Goal: Navigation & Orientation: Find specific page/section

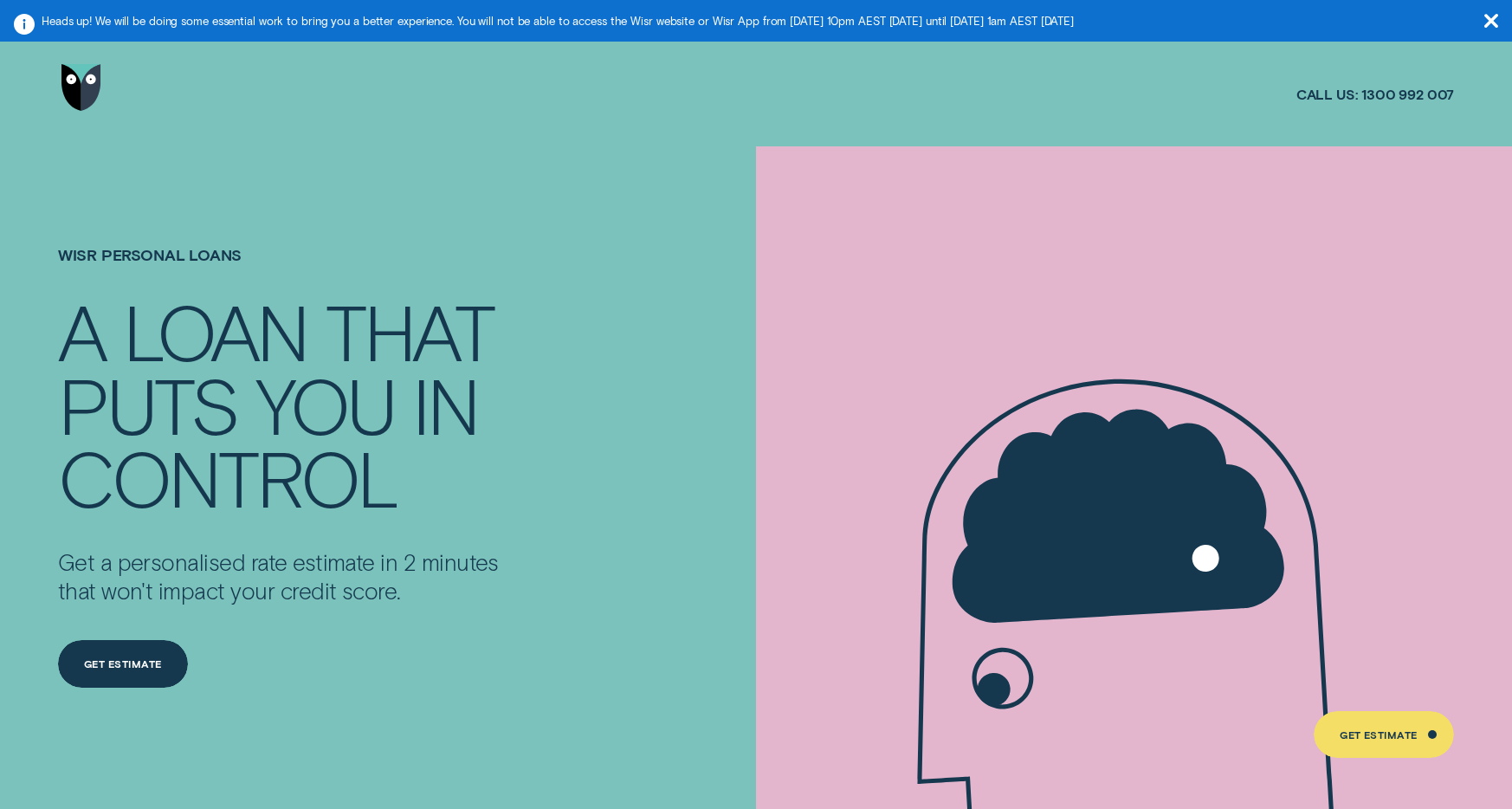
click at [367, 215] on div "Wisr Personal Loans A LOAN THAT PUTS YOU IN CONTROL Get a personalised rate est…" at bounding box center [285, 467] width 455 height 642
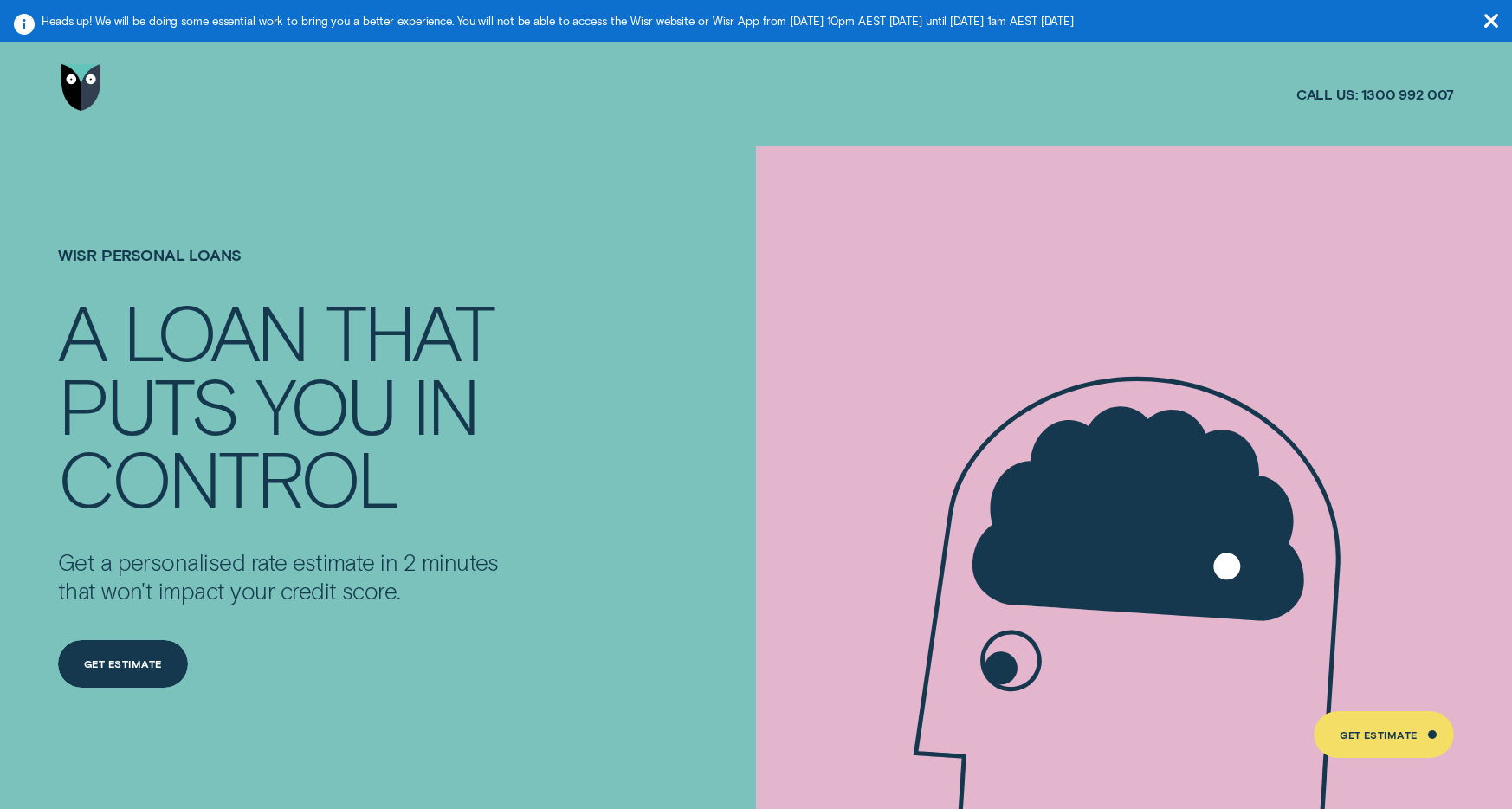
click at [1489, 15] on icon "button" at bounding box center [1491, 20] width 14 height 14
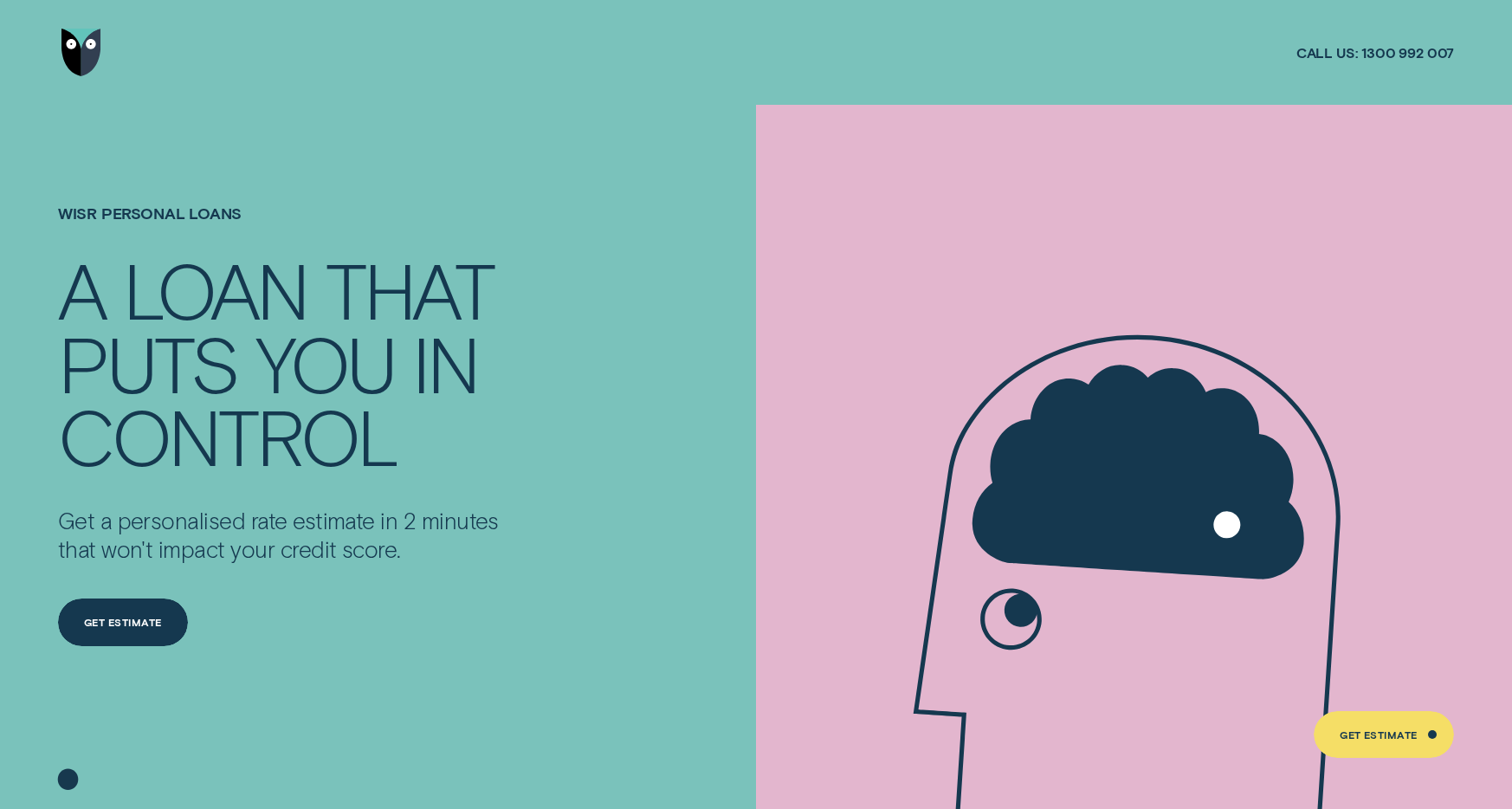
click at [870, 56] on div at bounding box center [756, 52] width 1397 height 105
click at [212, 213] on h1 "Wisr Personal Loans" at bounding box center [285, 228] width 455 height 48
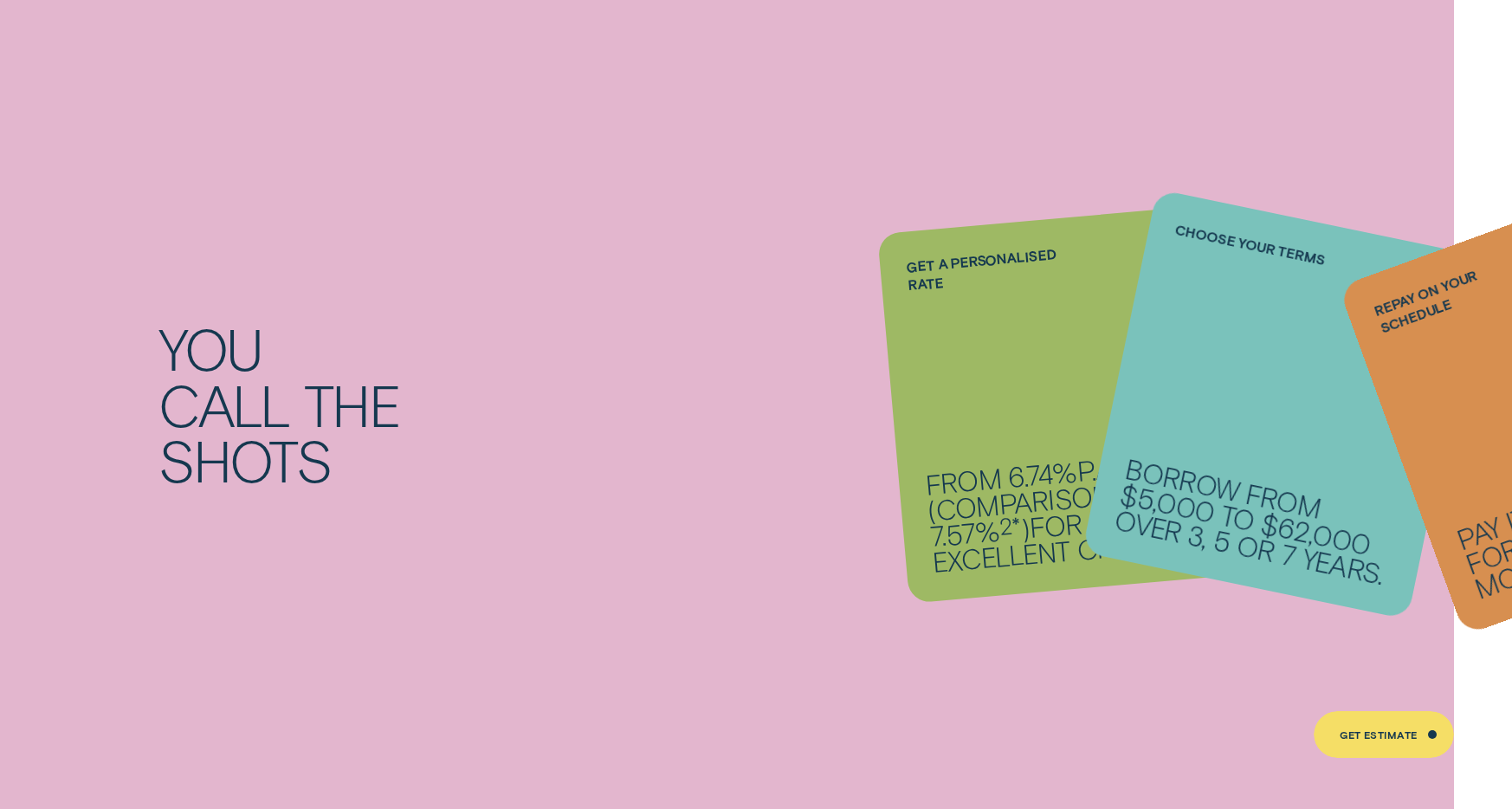
scroll to position [2186, 0]
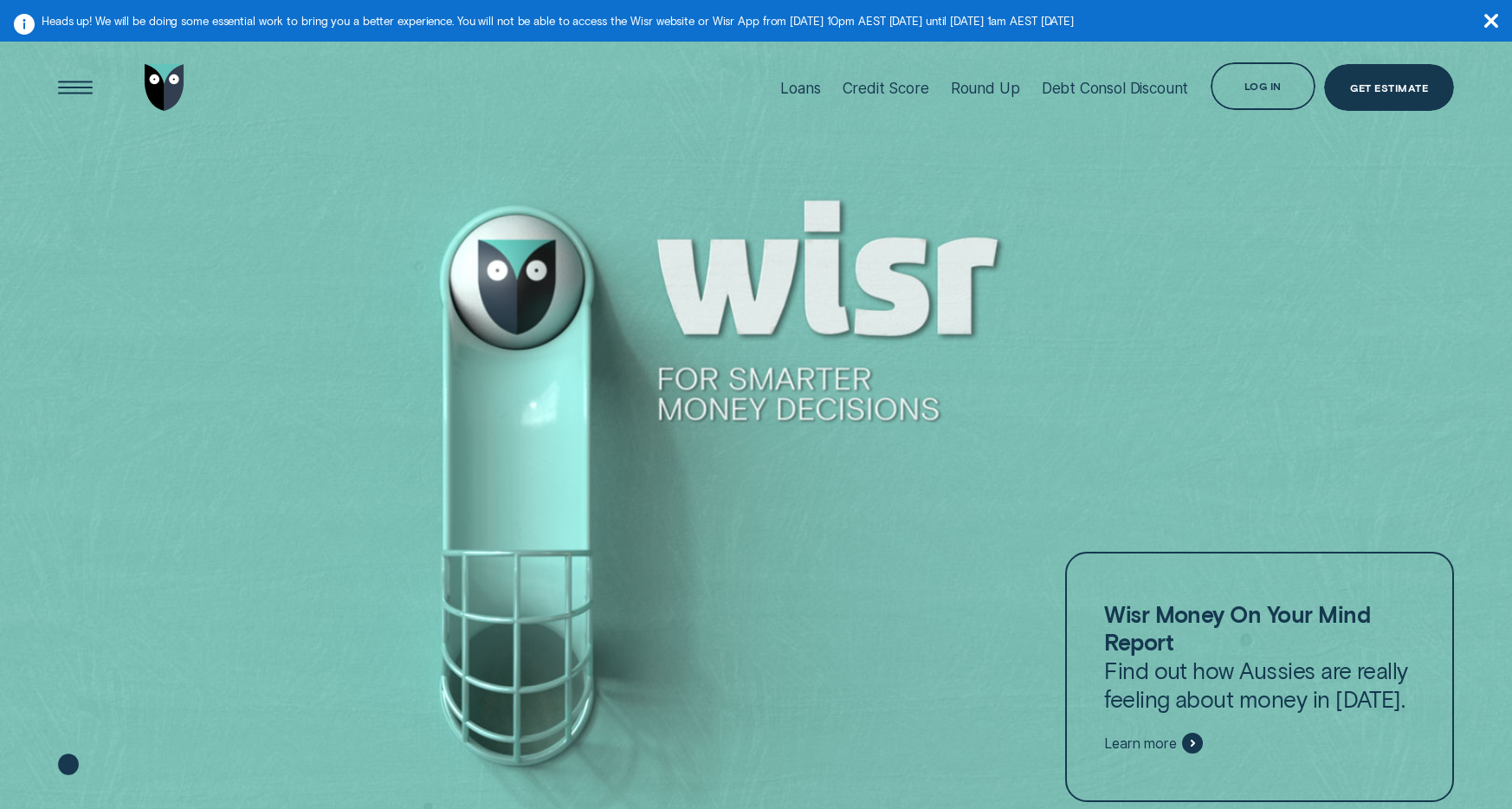
click at [1093, 304] on div at bounding box center [756, 446] width 1512 height 810
click at [1245, 87] on div "Log in" at bounding box center [1262, 87] width 37 height 10
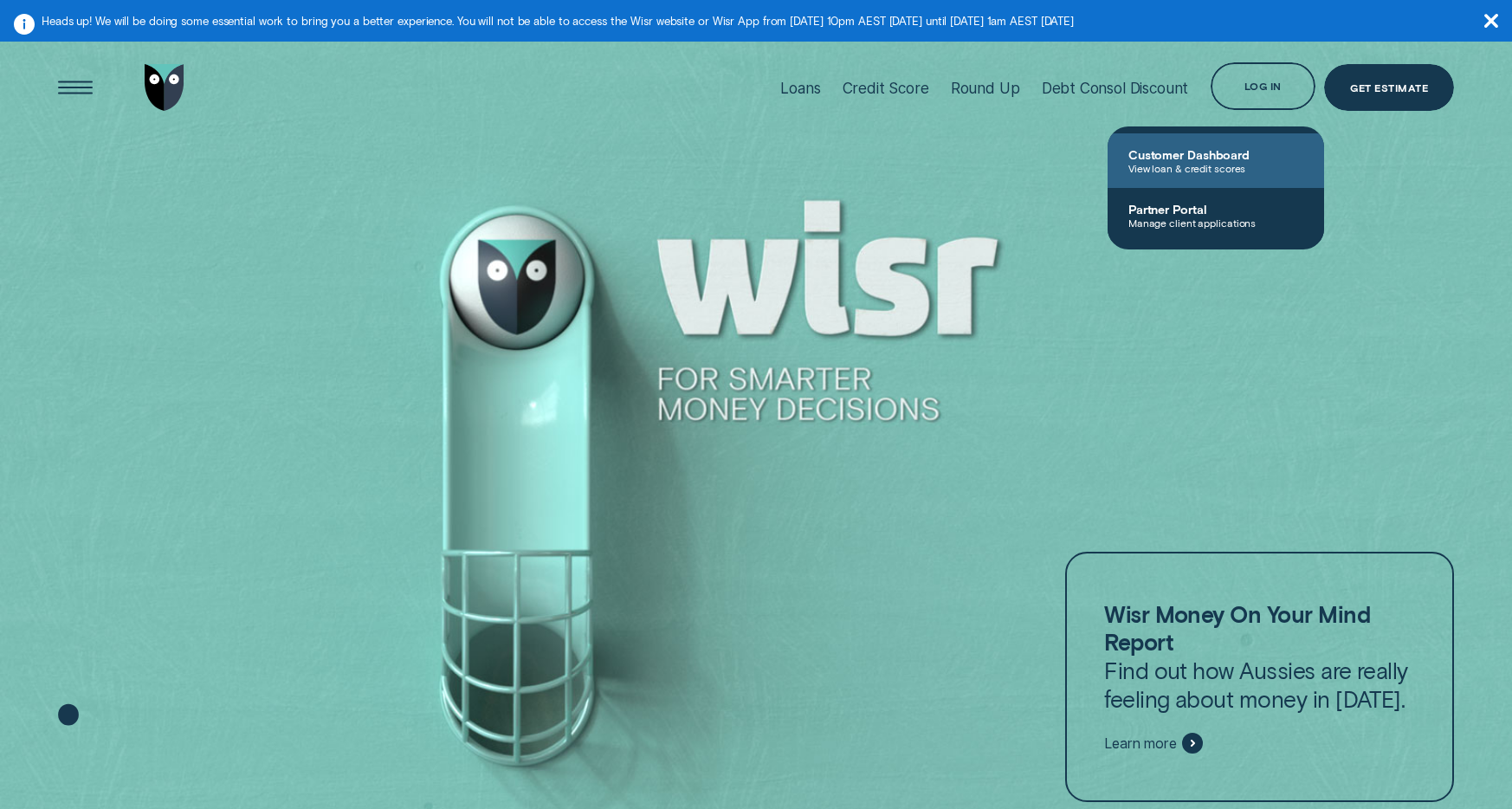
click at [1195, 170] on span "View loan & credit scores" at bounding box center [1216, 168] width 175 height 12
